Goal: Check status: Check status

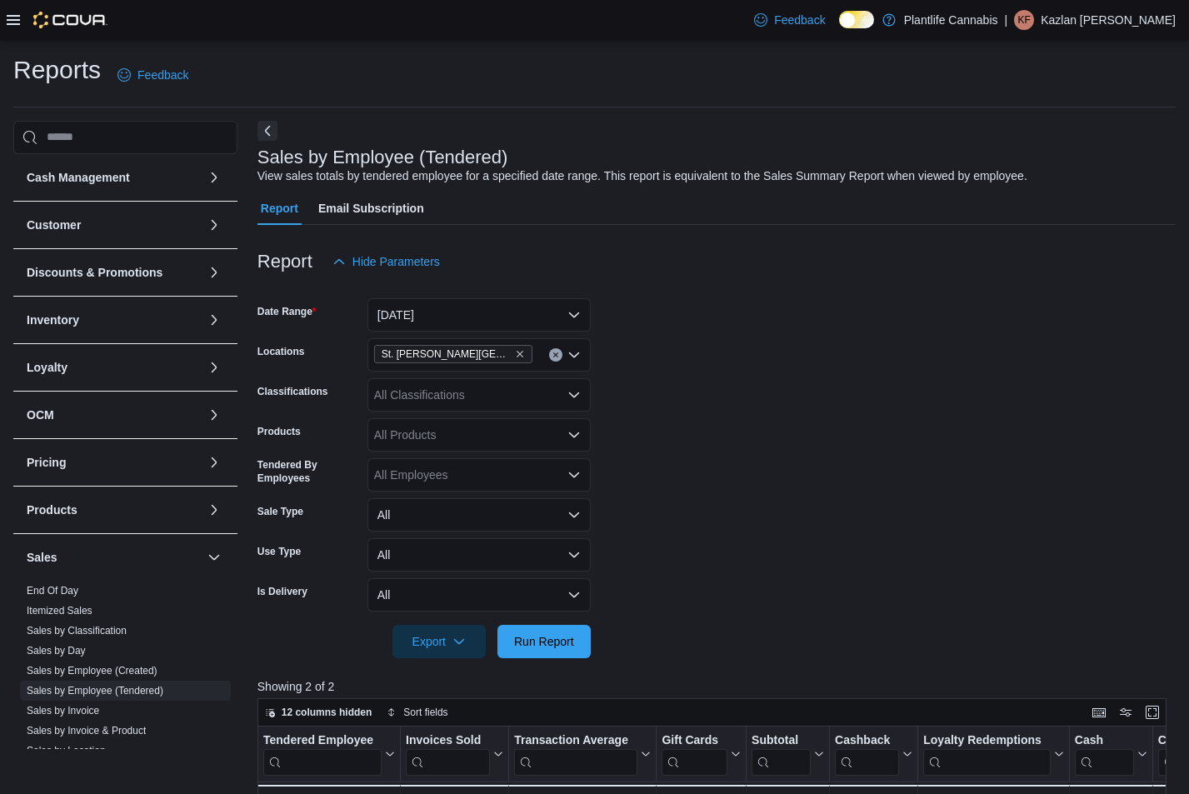
scroll to position [157, 0]
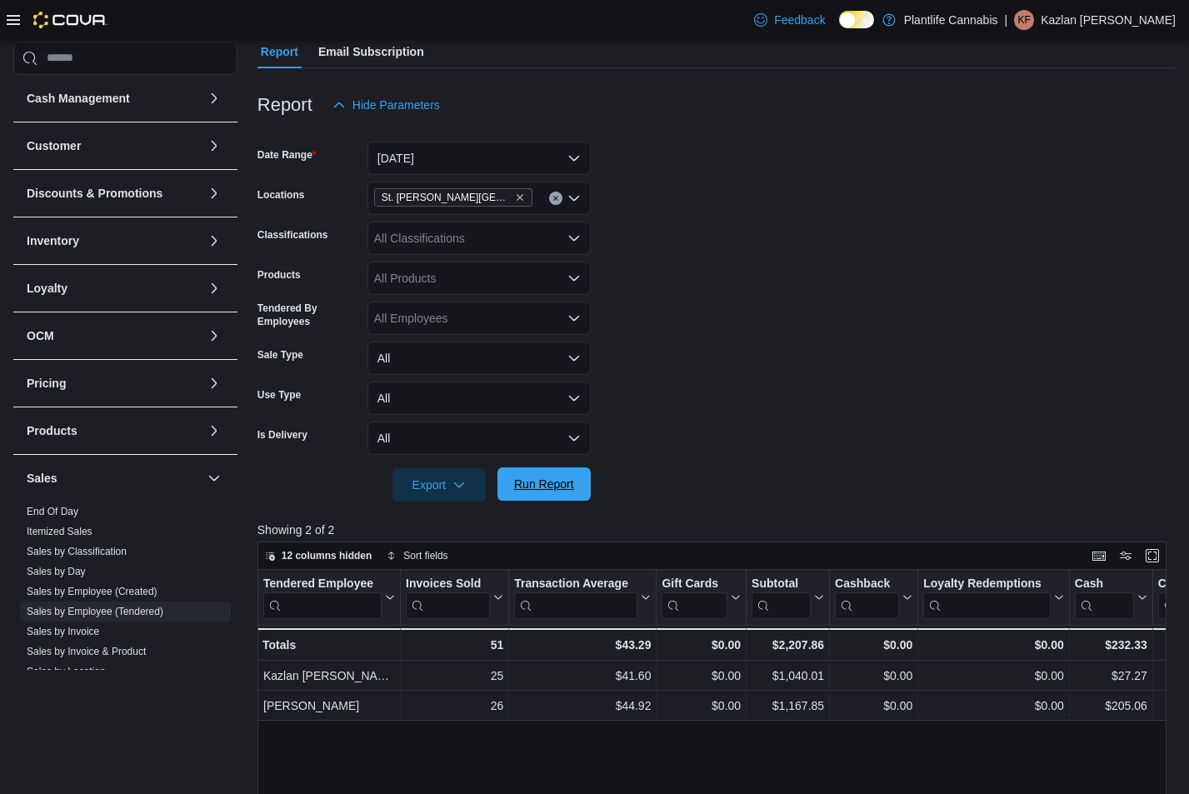
click at [571, 491] on span "Run Report" at bounding box center [544, 484] width 60 height 17
click at [496, 165] on button "[DATE]" at bounding box center [478, 158] width 223 height 33
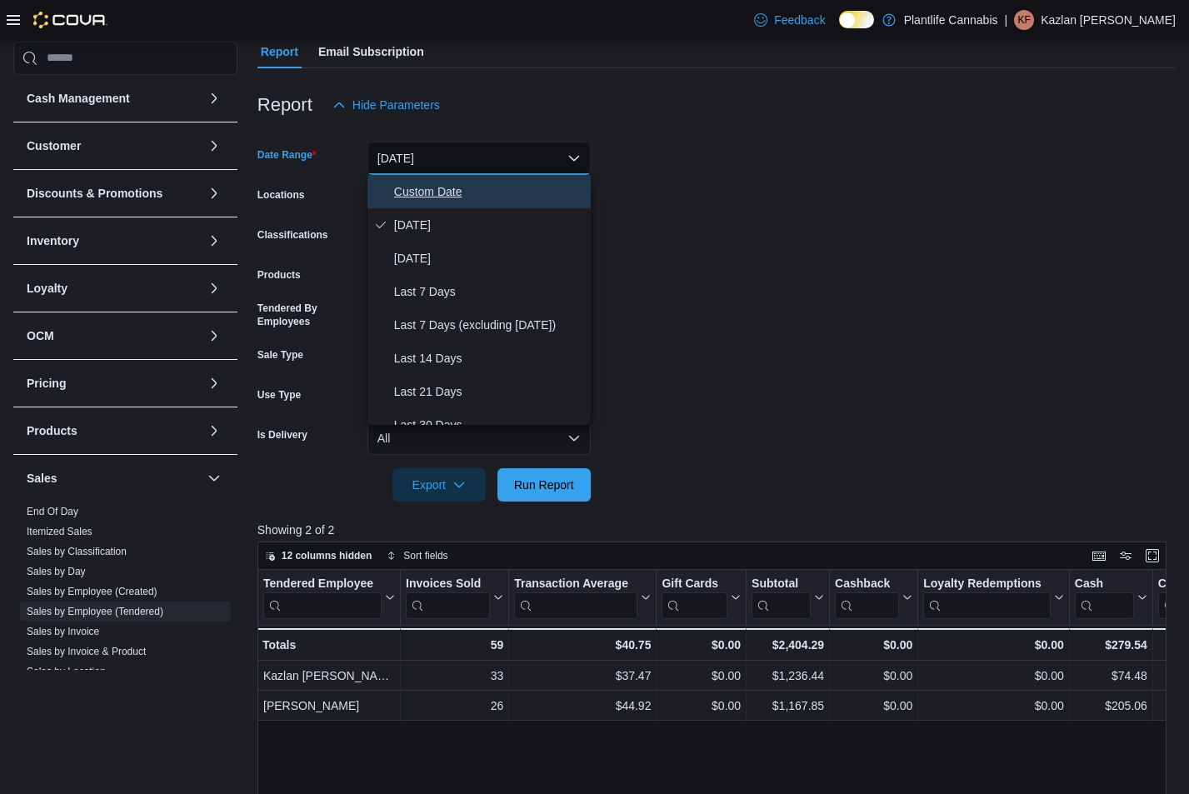
click at [486, 190] on span "Custom Date" at bounding box center [489, 192] width 190 height 20
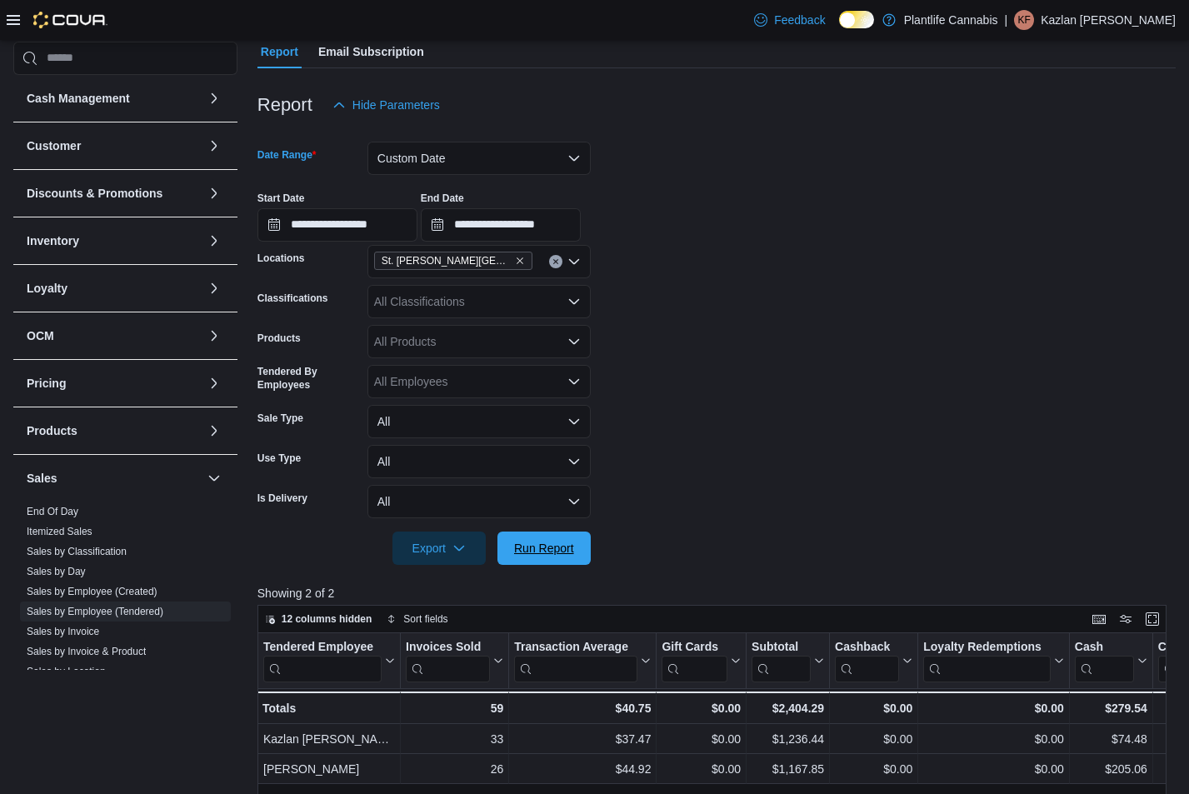
click at [558, 542] on span "Run Report" at bounding box center [544, 548] width 60 height 17
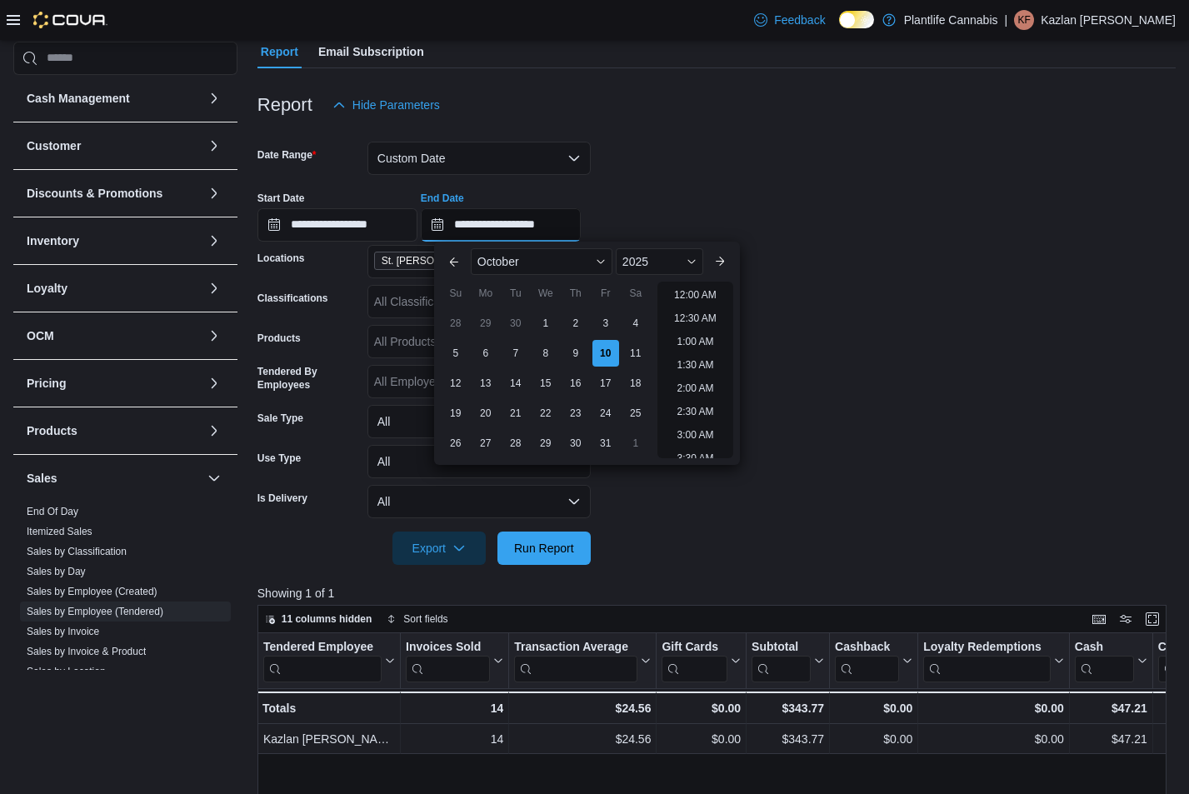
click at [550, 222] on input "**********" at bounding box center [501, 224] width 160 height 33
click at [700, 394] on li "10:30 PM" at bounding box center [695, 398] width 56 height 20
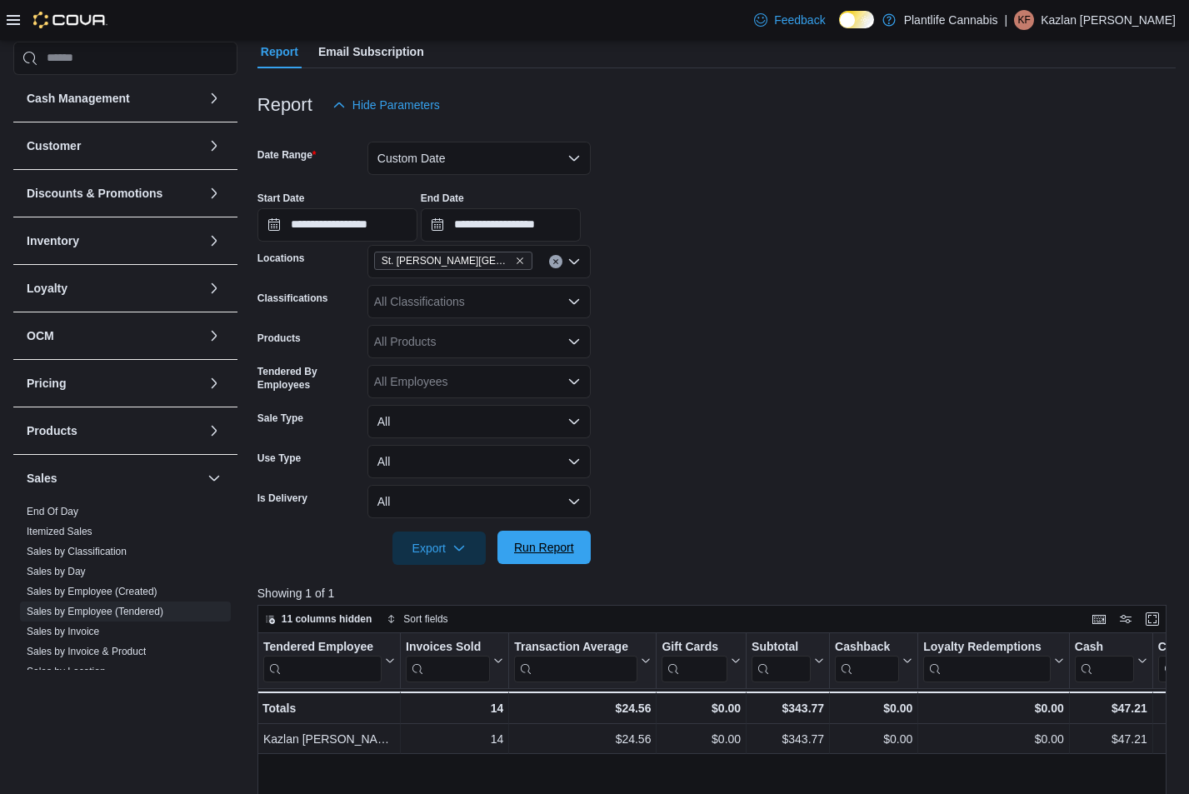
click at [565, 542] on span "Run Report" at bounding box center [544, 547] width 60 height 17
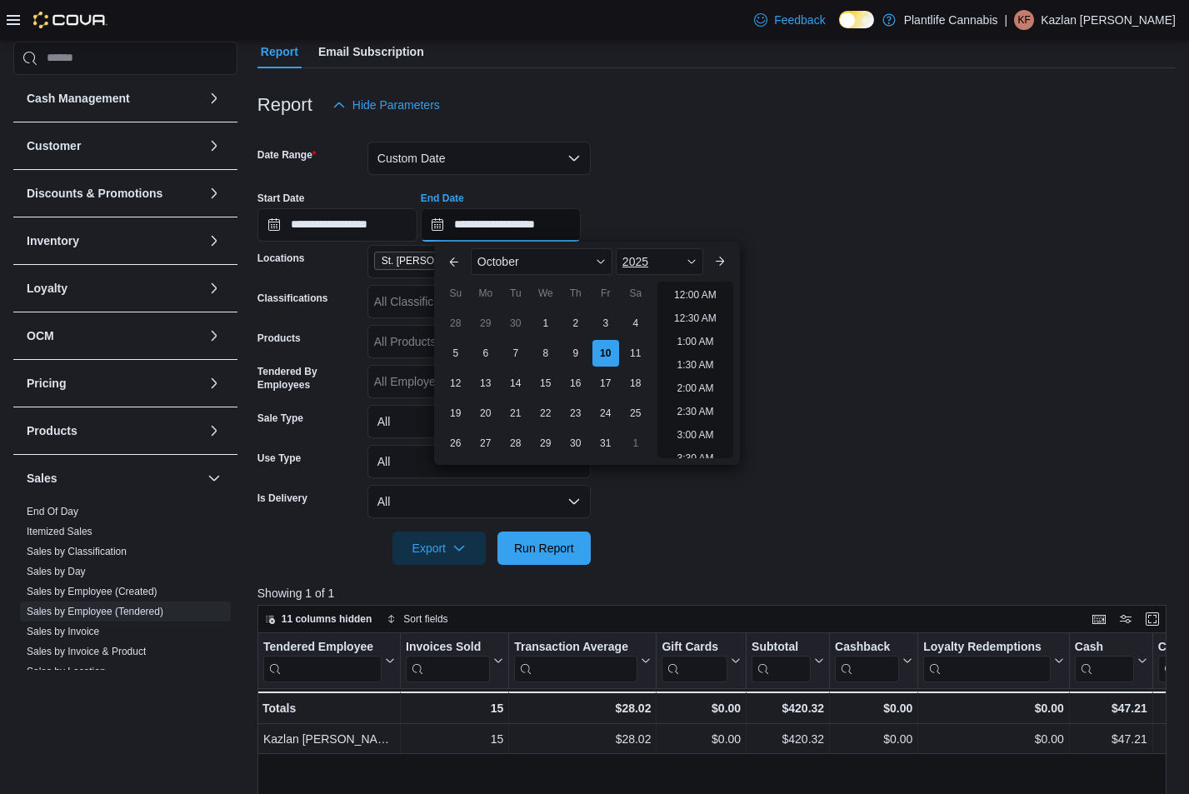
drag, startPoint x: 557, startPoint y: 226, endPoint x: 619, endPoint y: 266, distance: 73.5
click at [558, 227] on input "**********" at bounding box center [501, 224] width 160 height 33
click at [697, 432] on li "10:00 PM" at bounding box center [695, 432] width 56 height 20
type input "**********"
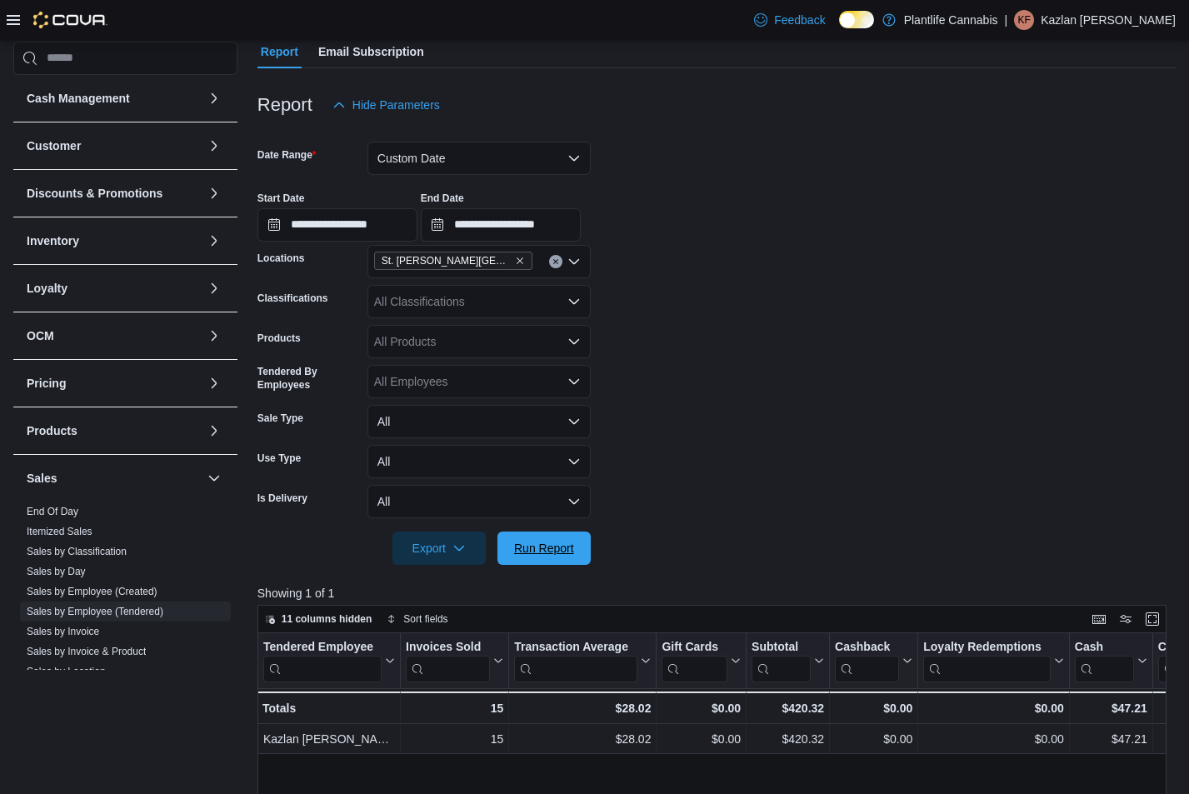
drag, startPoint x: 541, startPoint y: 560, endPoint x: 811, endPoint y: 432, distance: 298.5
click at [541, 560] on span "Run Report" at bounding box center [543, 547] width 73 height 33
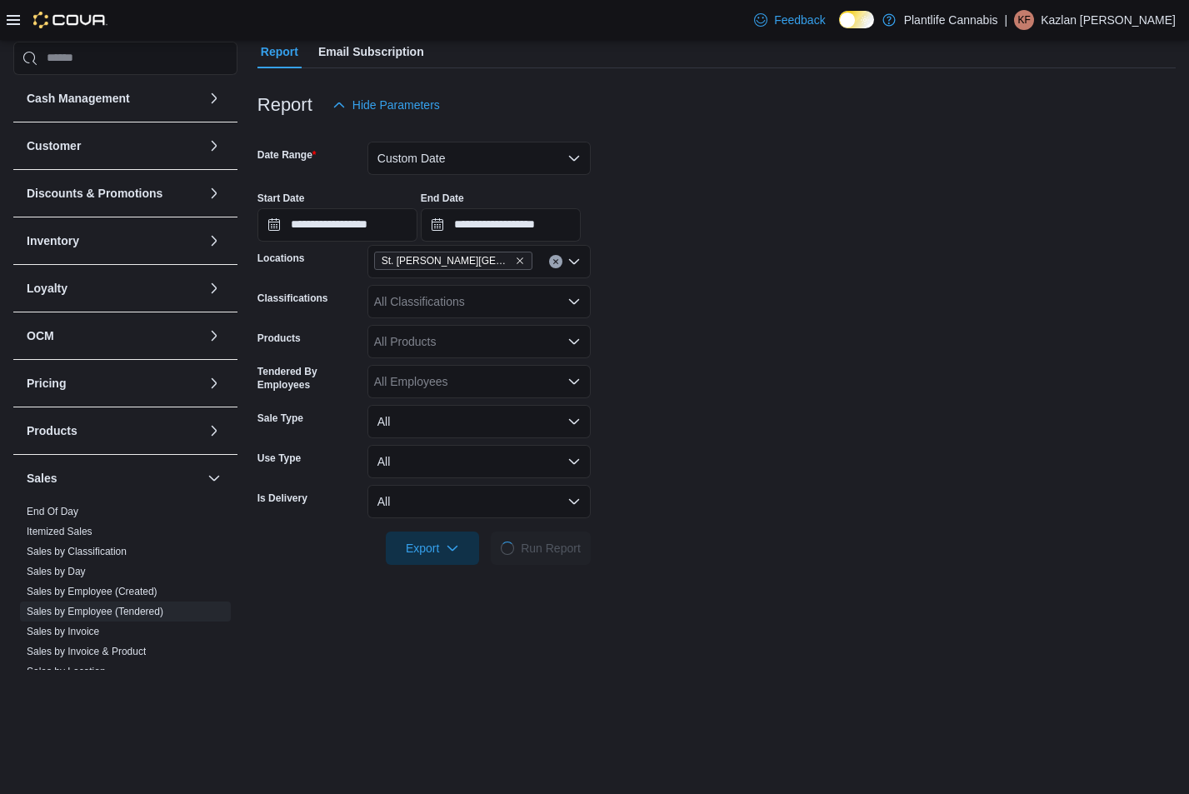
click at [811, 432] on form "**********" at bounding box center [716, 343] width 918 height 443
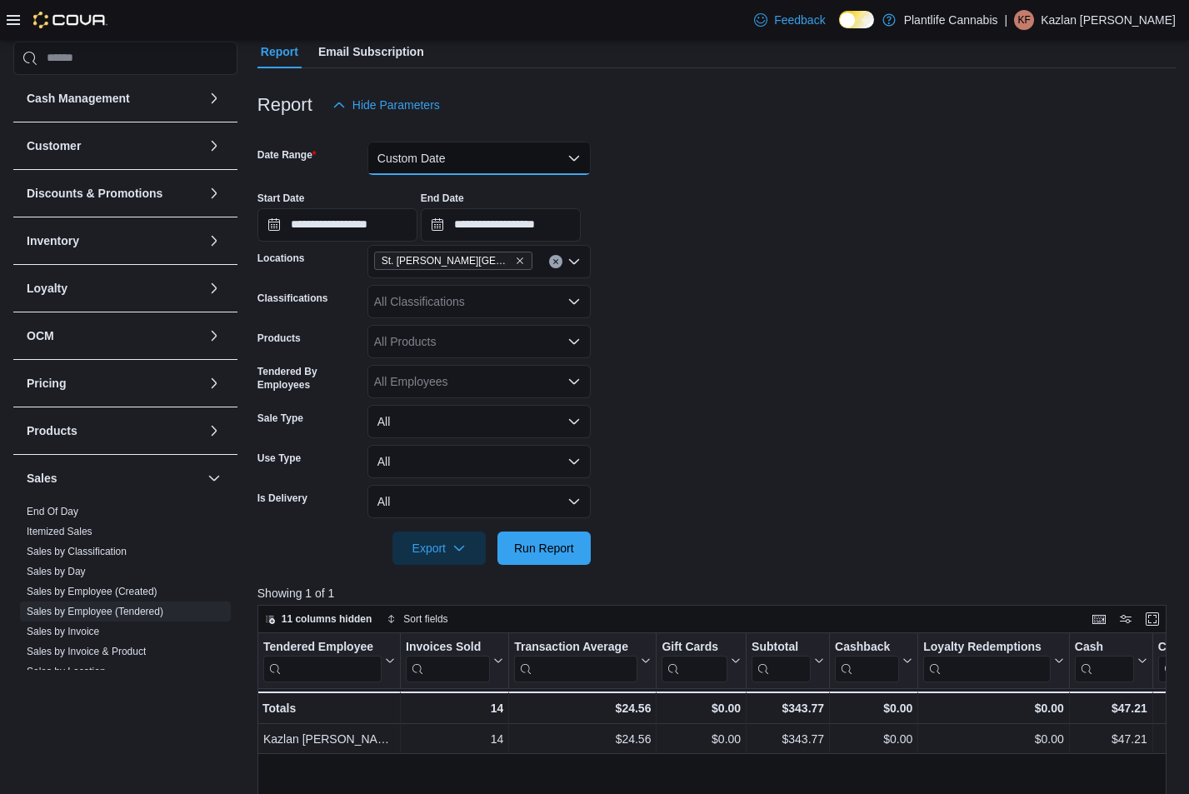
click at [514, 157] on button "Custom Date" at bounding box center [478, 158] width 223 height 33
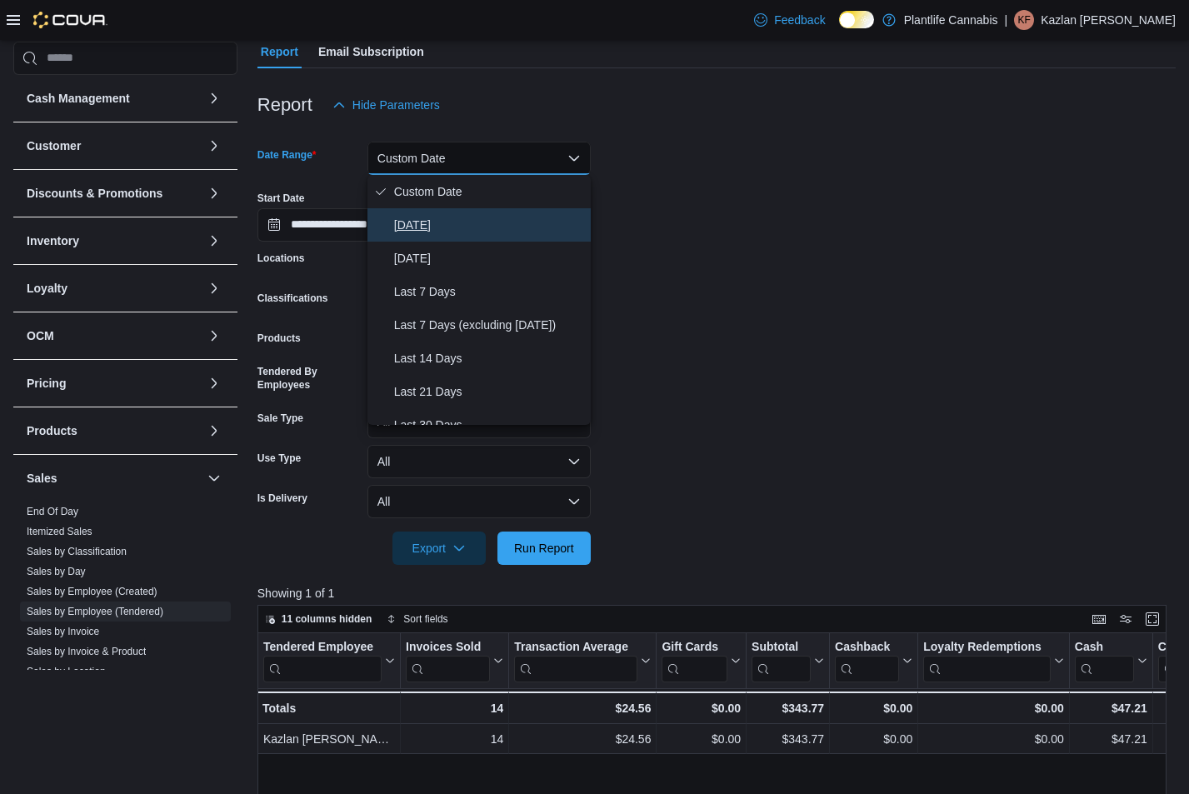
drag, startPoint x: 507, startPoint y: 217, endPoint x: 522, endPoint y: 247, distance: 33.5
click at [508, 217] on span "[DATE]" at bounding box center [489, 225] width 190 height 20
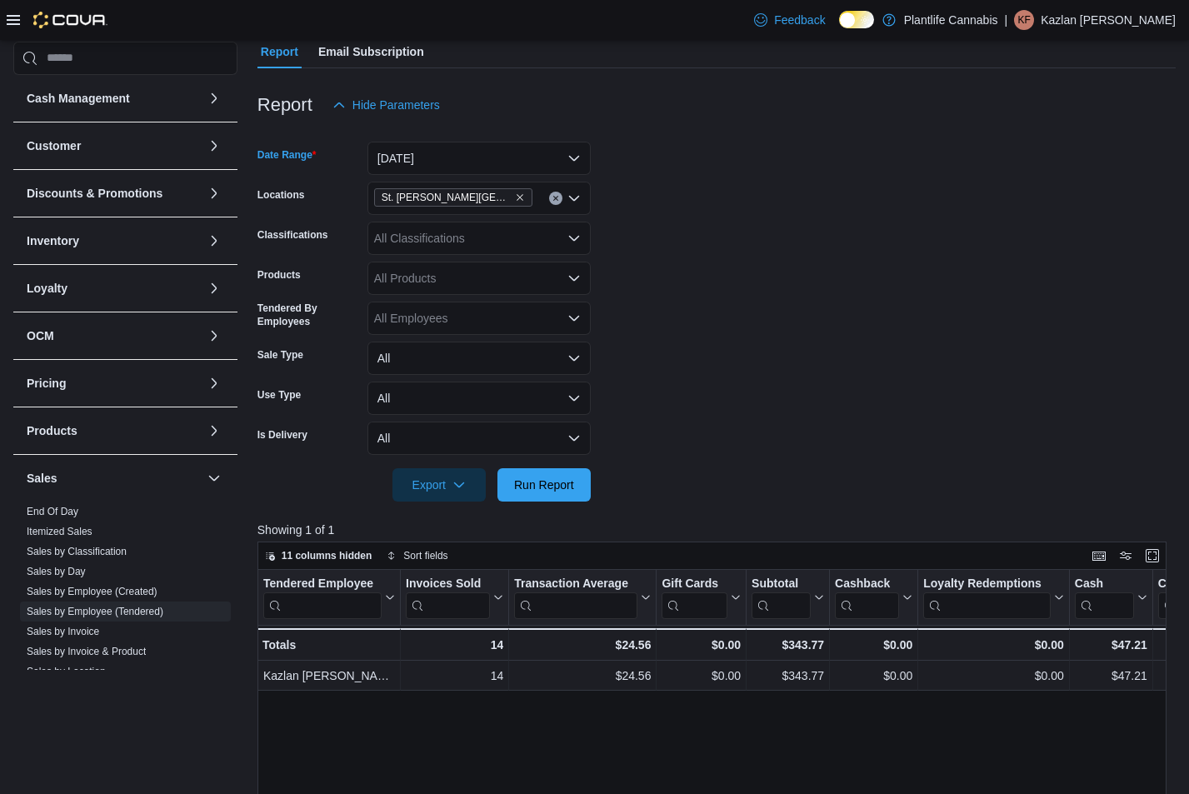
click at [498, 243] on div "All Classifications" at bounding box center [478, 238] width 223 height 33
type input "**"
click at [488, 265] on span "Accessory Group" at bounding box center [447, 266] width 89 height 17
drag, startPoint x: 754, startPoint y: 332, endPoint x: 699, endPoint y: 379, distance: 72.1
click at [753, 333] on form "Date Range [DATE] Locations [GEOGRAPHIC_DATA][PERSON_NAME] Lakes Classification…" at bounding box center [716, 312] width 918 height 380
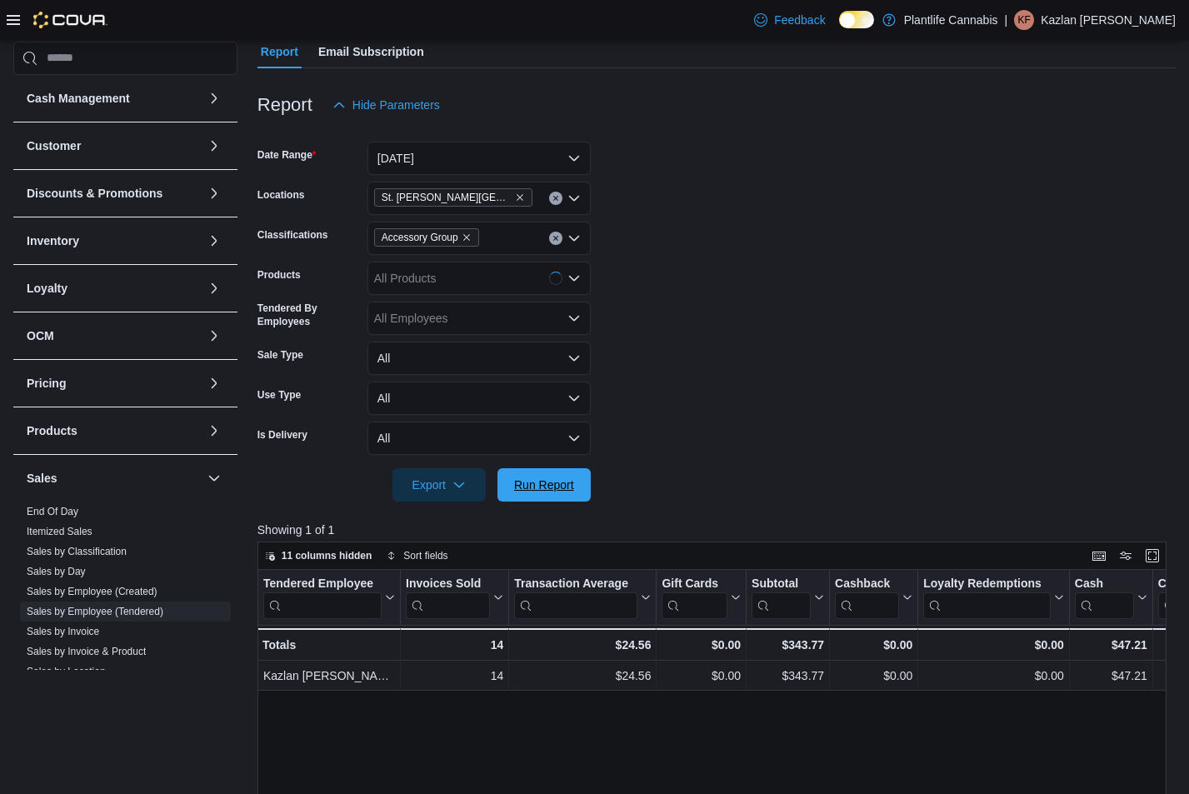
drag, startPoint x: 561, startPoint y: 481, endPoint x: 746, endPoint y: 442, distance: 189.0
click at [564, 480] on span "Run Report" at bounding box center [544, 485] width 60 height 17
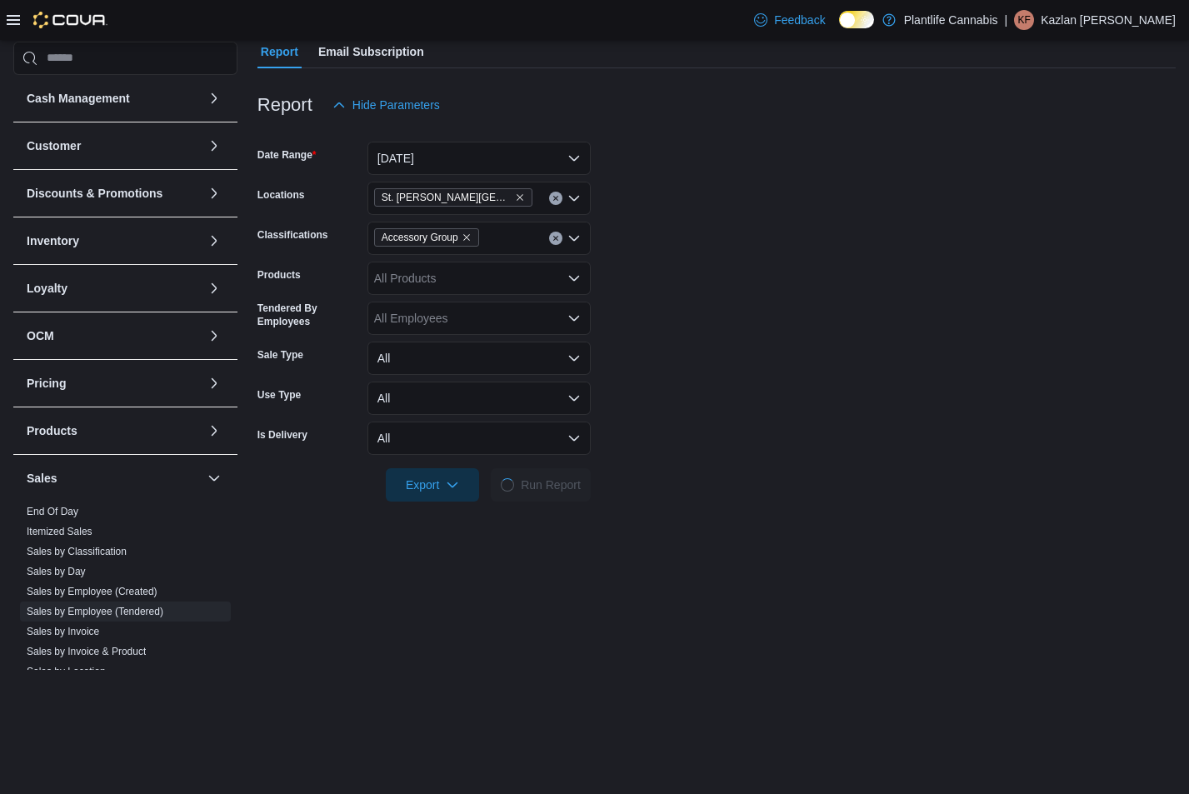
drag, startPoint x: 749, startPoint y: 441, endPoint x: 834, endPoint y: 375, distance: 107.5
click at [763, 431] on form "Date Range [DATE] Locations [GEOGRAPHIC_DATA][PERSON_NAME] Lakes Classification…" at bounding box center [716, 312] width 918 height 380
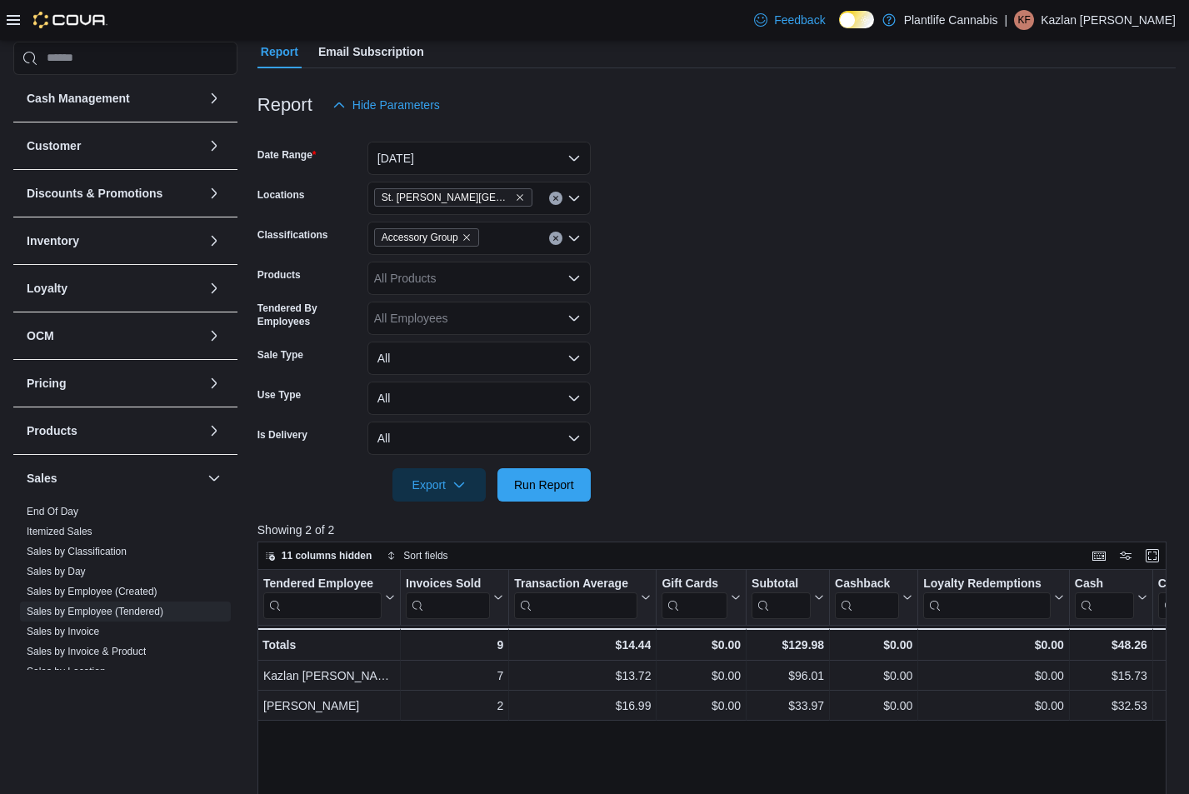
click at [554, 240] on icon "Clear input" at bounding box center [555, 238] width 7 height 7
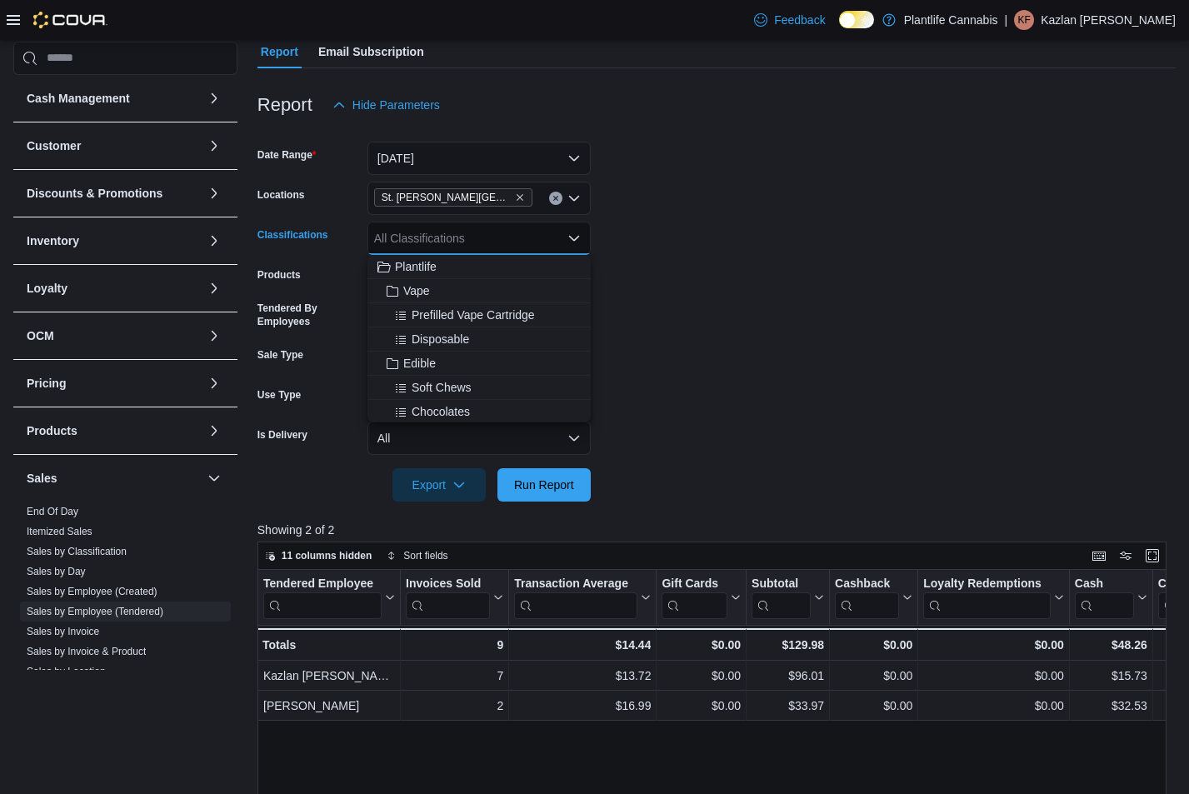
drag, startPoint x: 554, startPoint y: 240, endPoint x: 642, endPoint y: 226, distance: 89.4
click at [557, 239] on div "All Classifications" at bounding box center [478, 238] width 223 height 33
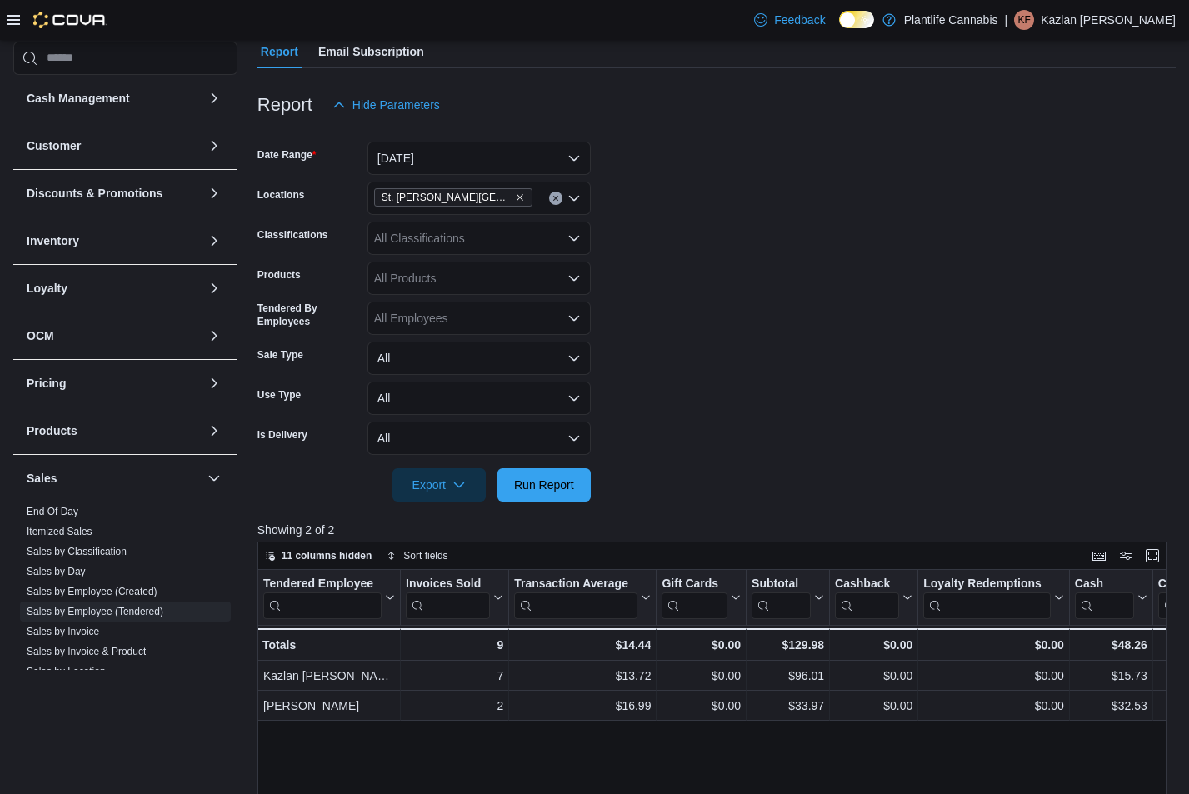
drag, startPoint x: 642, startPoint y: 226, endPoint x: 557, endPoint y: 453, distance: 242.8
click at [641, 227] on form "Date Range [DATE] Locations [GEOGRAPHIC_DATA][PERSON_NAME] Lakes Classification…" at bounding box center [716, 312] width 918 height 380
drag, startPoint x: 556, startPoint y: 477, endPoint x: 671, endPoint y: 404, distance: 135.6
click at [565, 474] on span "Run Report" at bounding box center [543, 484] width 73 height 33
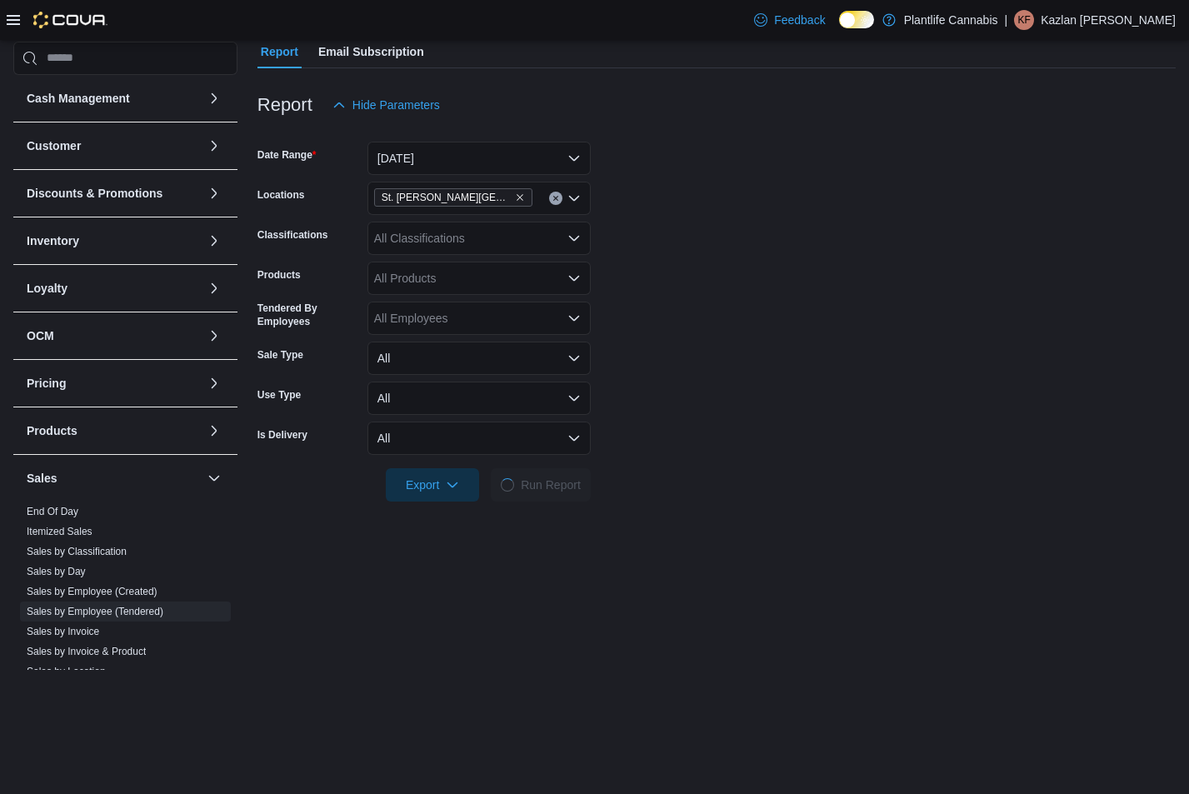
click at [671, 404] on form "Date Range [DATE] Locations [GEOGRAPHIC_DATA][PERSON_NAME] Lakes Classification…" at bounding box center [716, 312] width 918 height 380
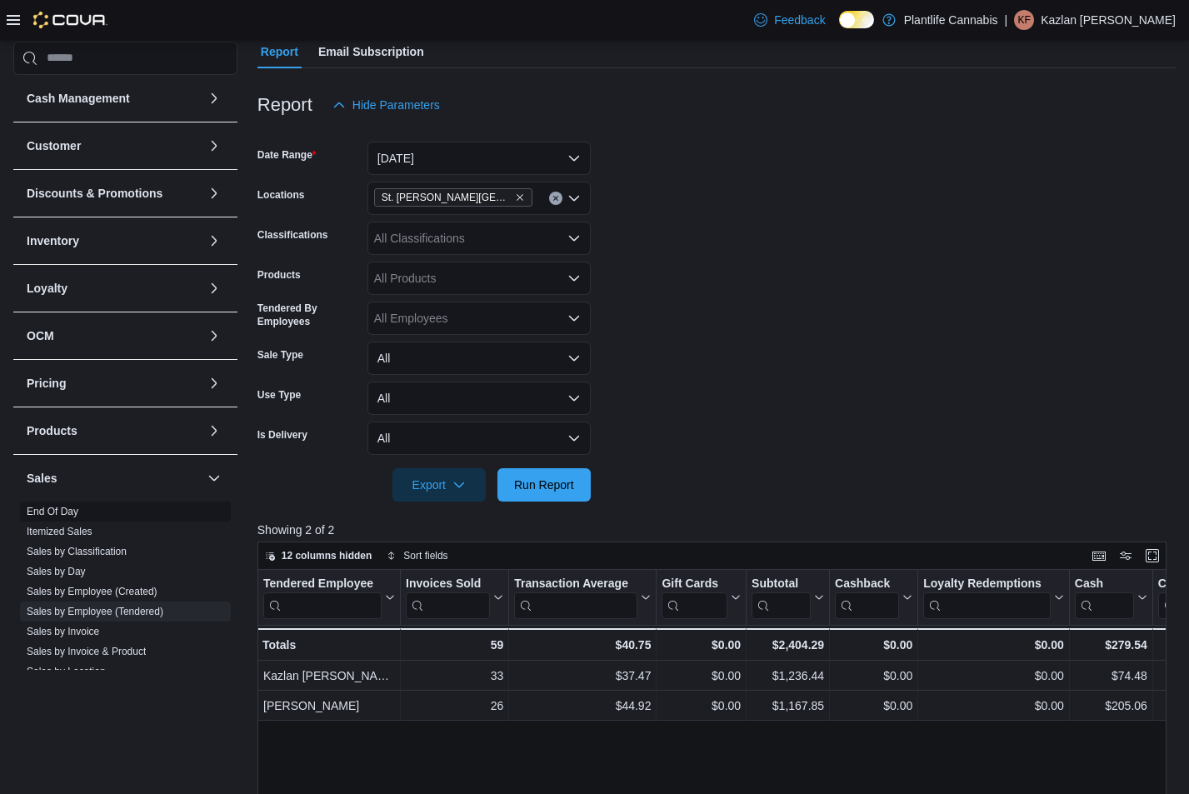
click at [39, 506] on link "End Of Day" at bounding box center [53, 512] width 52 height 12
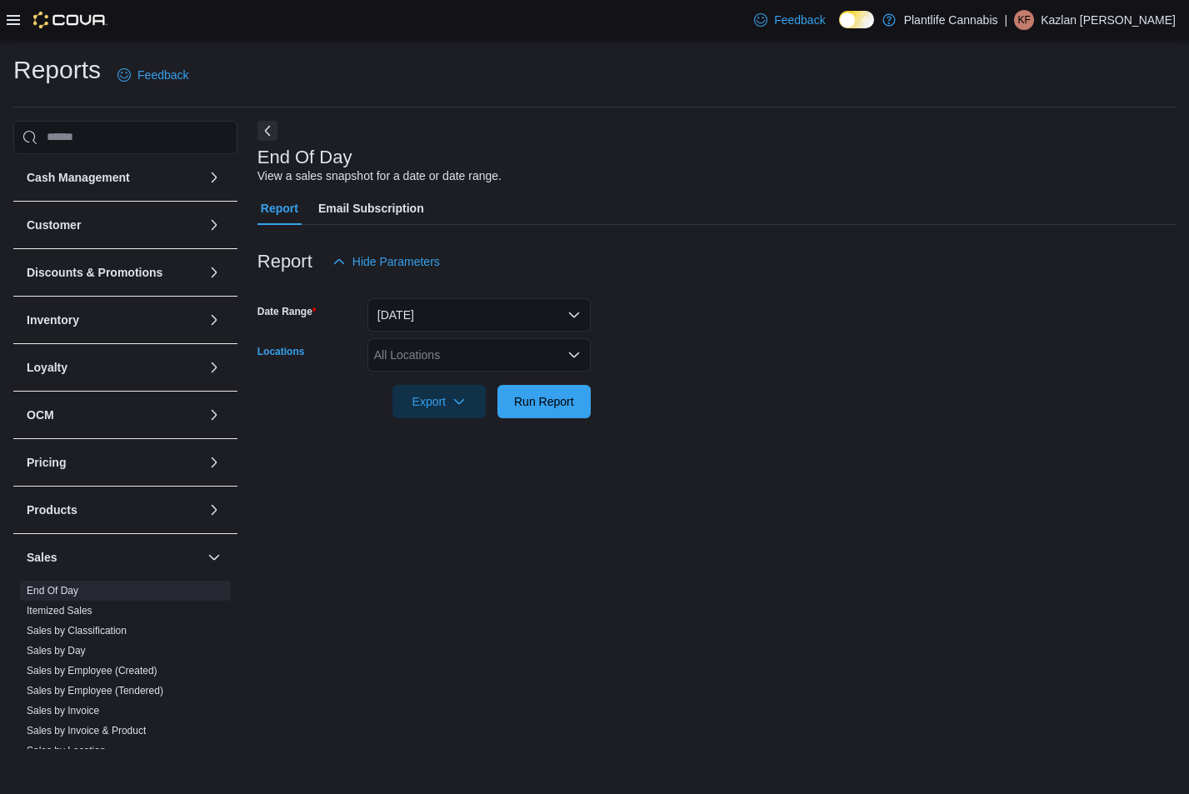
click at [515, 353] on div "All Locations" at bounding box center [478, 354] width 223 height 33
type input "**"
drag, startPoint x: 519, startPoint y: 378, endPoint x: 622, endPoint y: 354, distance: 106.1
click at [567, 367] on body "Feedback Dark Mode Plantlife Cannabis | [PERSON_NAME] Reports Feedback Cash Man…" at bounding box center [594, 397] width 1189 height 794
drag, startPoint x: 711, startPoint y: 332, endPoint x: 659, endPoint y: 375, distance: 66.9
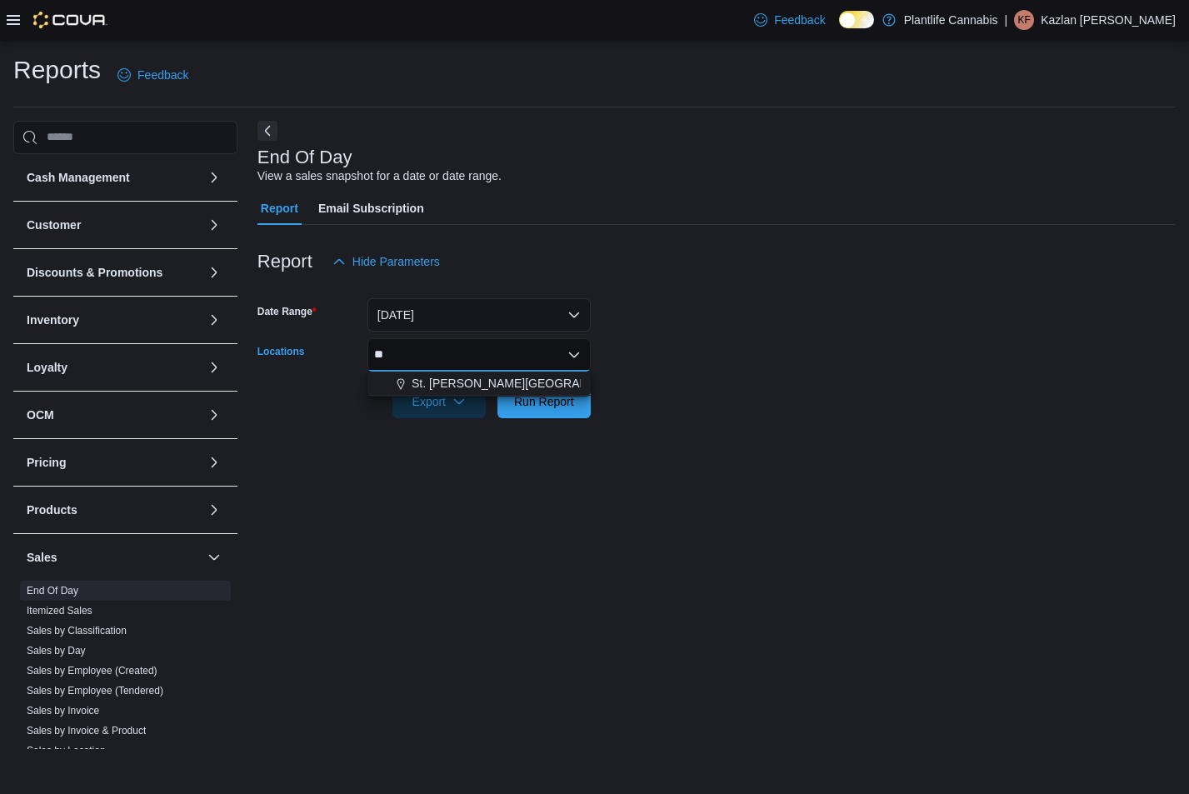
click at [699, 342] on form "Date Range [DATE] Locations ** Combo box. Selected. je. Selected. Combo box inp…" at bounding box center [716, 348] width 918 height 140
click at [484, 355] on div "**" at bounding box center [478, 354] width 223 height 33
drag, startPoint x: 696, startPoint y: 354, endPoint x: 568, endPoint y: 407, distance: 138.6
click at [692, 357] on form "Date Range [DATE] Locations ** Combo box. Selected. je. Selected. Combo box inp…" at bounding box center [716, 348] width 918 height 140
click at [501, 340] on div "**" at bounding box center [478, 354] width 223 height 33
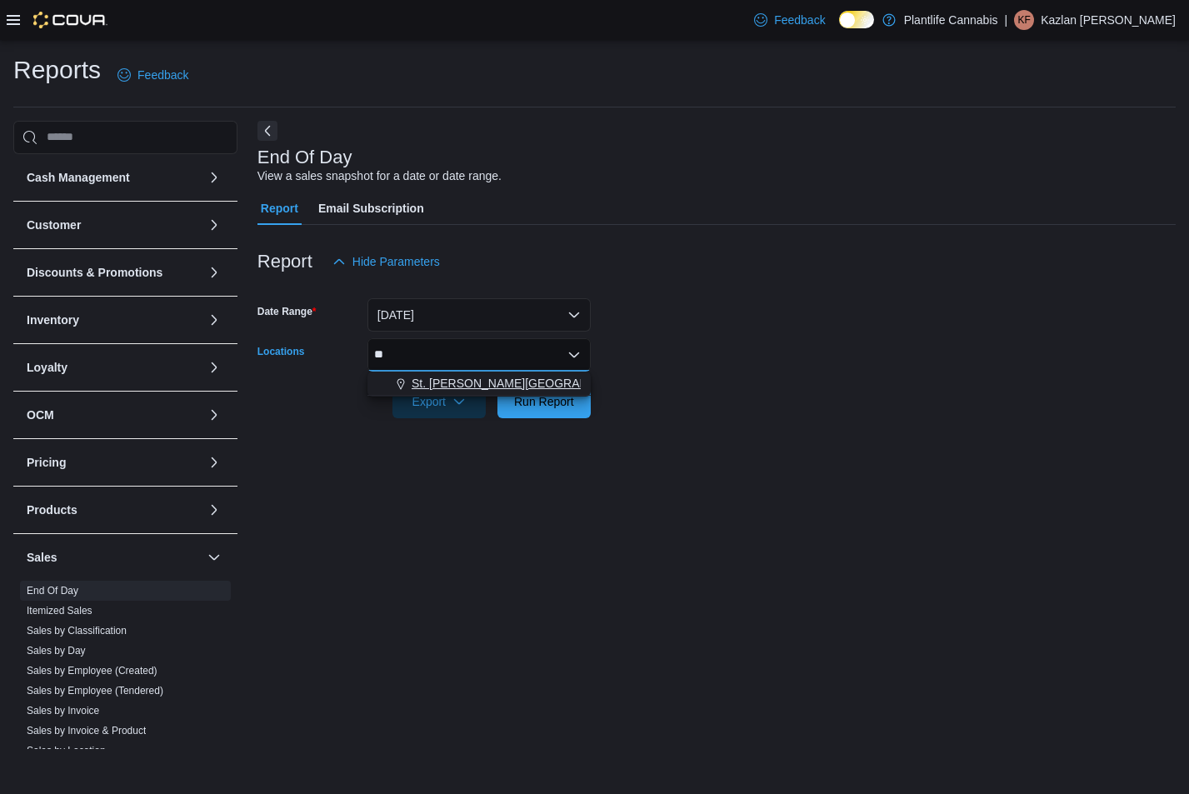
click at [493, 378] on span "St. [PERSON_NAME][GEOGRAPHIC_DATA]" at bounding box center [529, 383] width 235 height 17
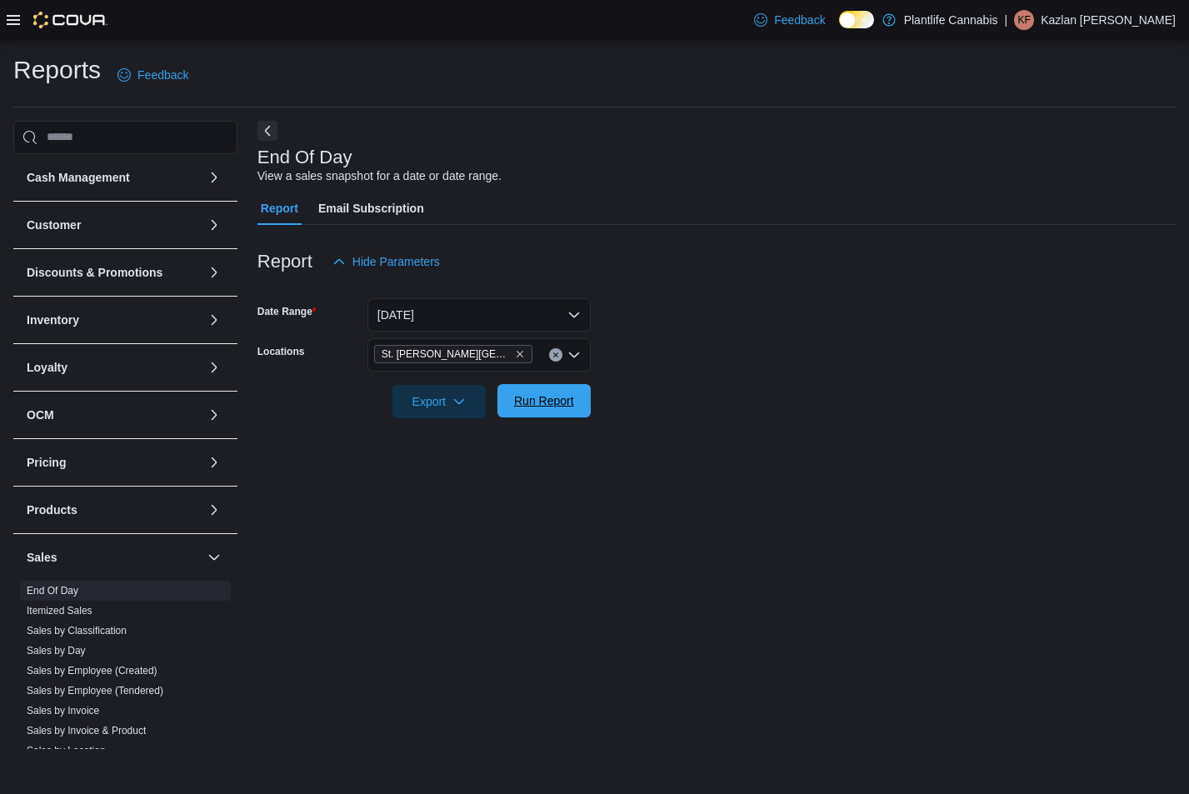
drag, startPoint x: 725, startPoint y: 365, endPoint x: 571, endPoint y: 403, distance: 158.0
click at [721, 366] on form "Date Range [DATE] Locations [GEOGRAPHIC_DATA][PERSON_NAME] Lakes Export Run Rep…" at bounding box center [716, 348] width 918 height 140
click at [569, 403] on span "Run Report" at bounding box center [544, 400] width 60 height 17
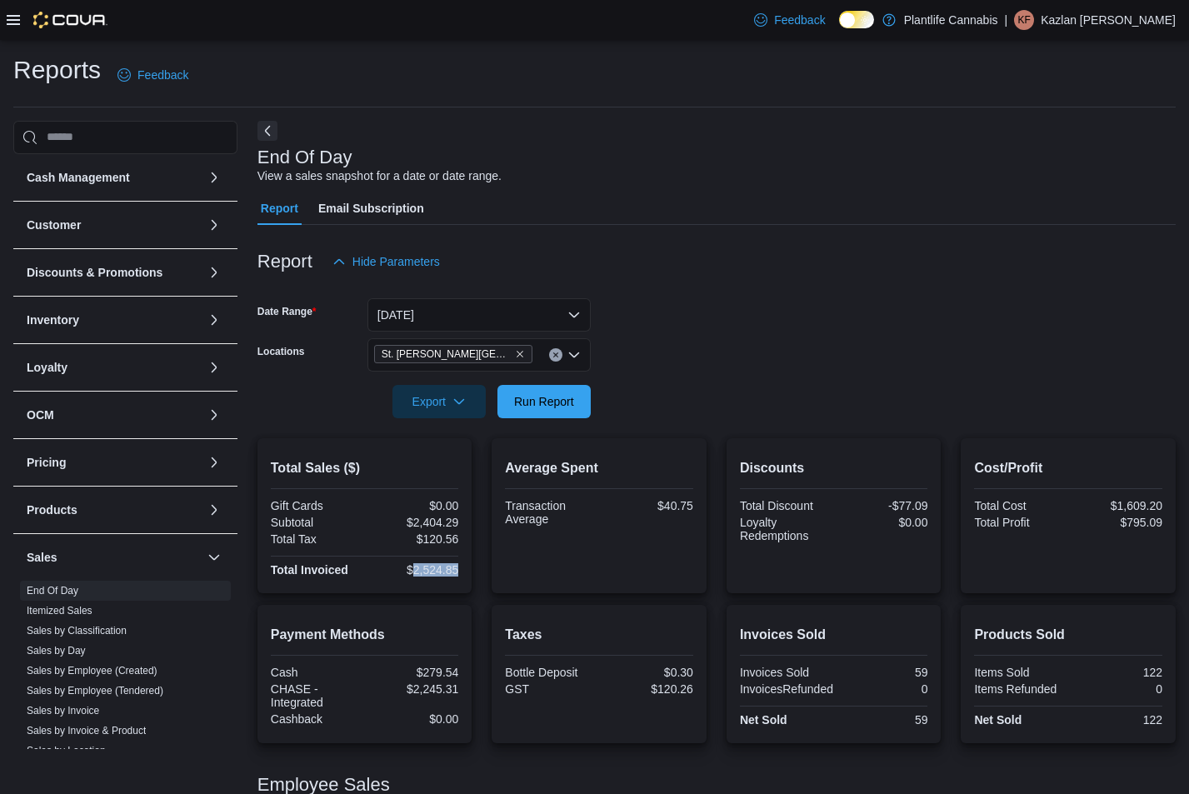
drag, startPoint x: 412, startPoint y: 571, endPoint x: 461, endPoint y: 571, distance: 48.3
click at [461, 571] on div "Total Sales ($) Gift Cards $0.00 Subtotal $2,404.29 Total Tax $120.56 Total Inv…" at bounding box center [364, 515] width 215 height 155
copy div "2,524.85"
drag, startPoint x: 412, startPoint y: 688, endPoint x: 459, endPoint y: 687, distance: 47.5
click at [459, 687] on div "Payment Methods Cash $279.54 CHASE - Integrated $2,245.31 Cashback $0.00" at bounding box center [364, 674] width 215 height 138
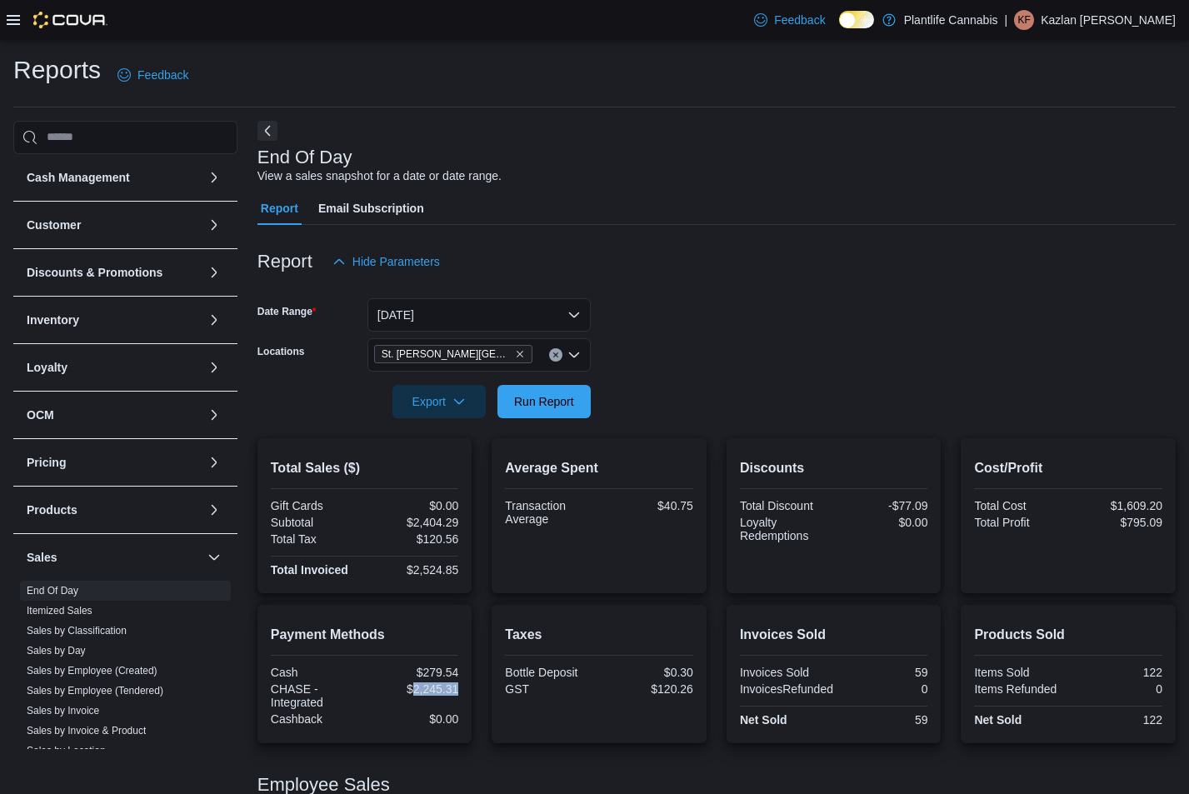
copy div "2,245.31"
